Goal: Find specific page/section: Find specific page/section

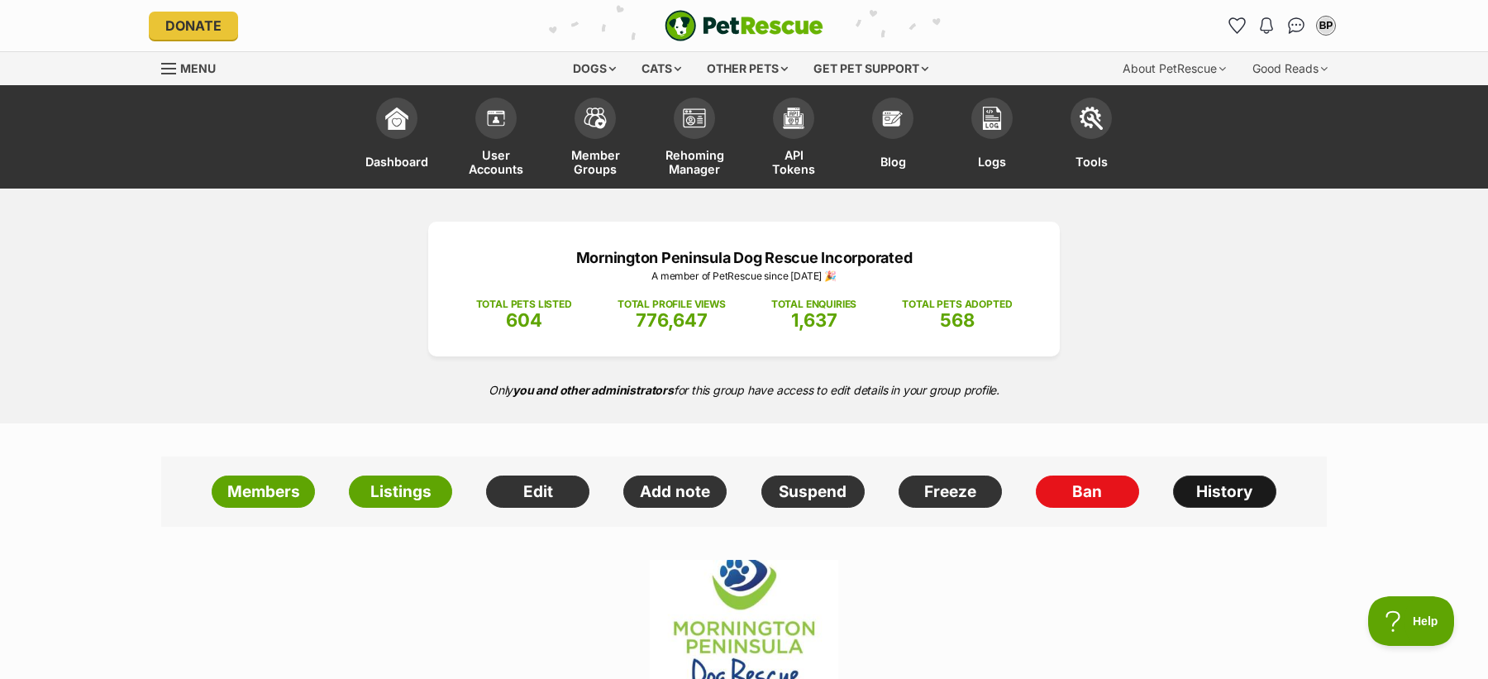
click at [1229, 496] on link "History" at bounding box center [1224, 491] width 103 height 33
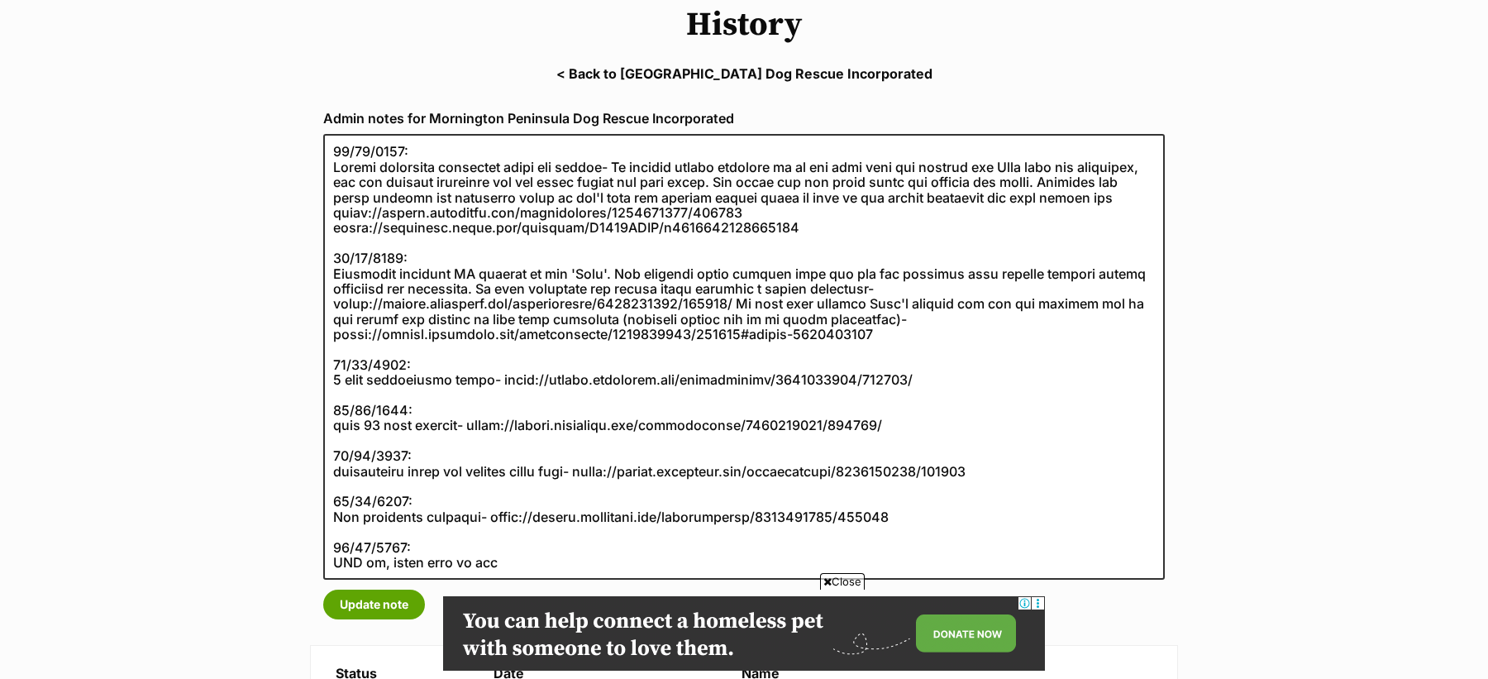
scroll to position [199, 0]
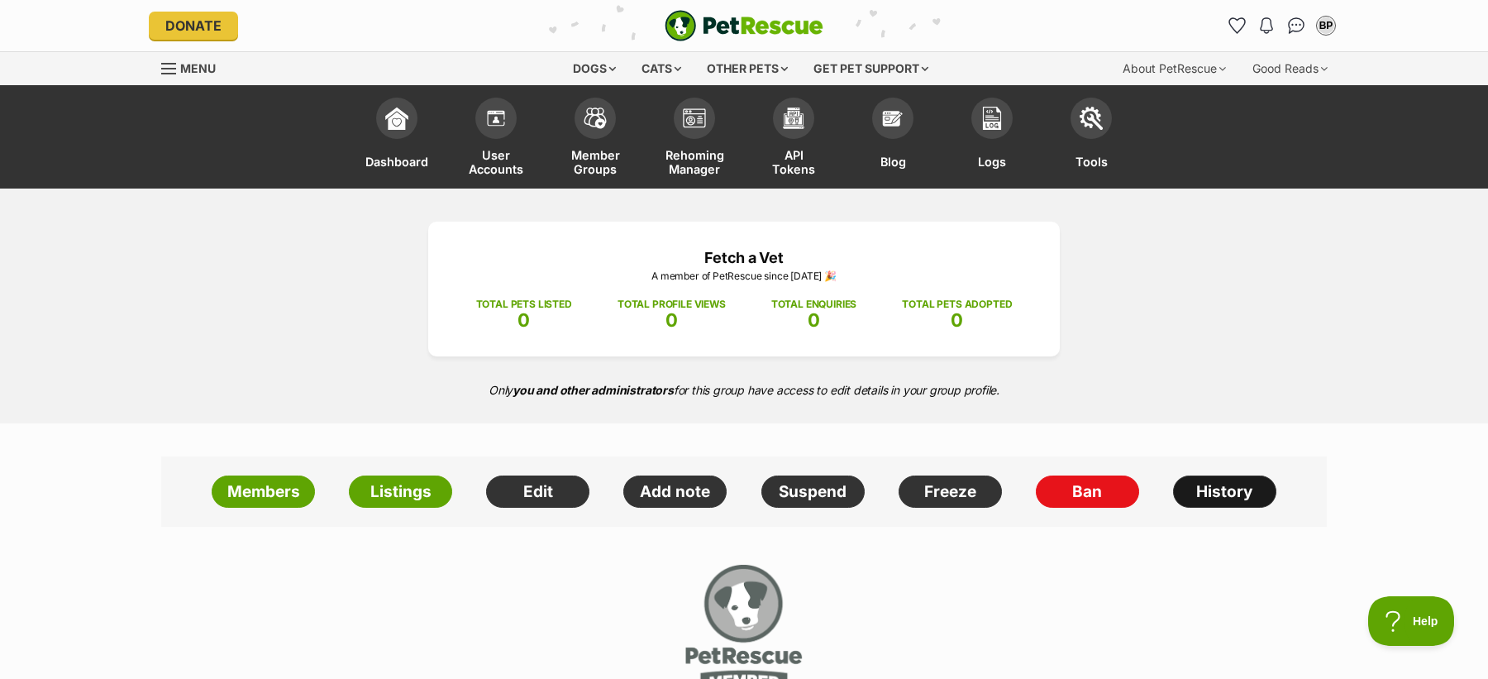
click at [1208, 498] on link "History" at bounding box center [1224, 491] width 103 height 33
